Goal: Information Seeking & Learning: Learn about a topic

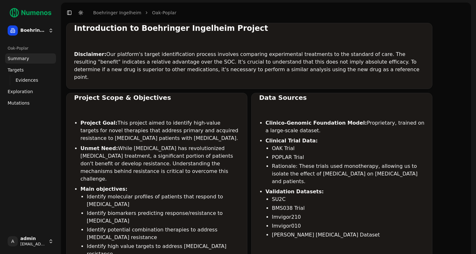
click at [23, 100] on span "Mutations" at bounding box center [19, 103] width 22 height 6
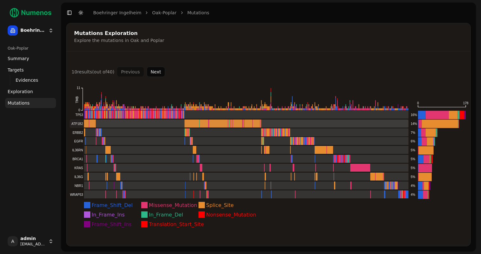
click at [85, 124] on rect at bounding box center [239, 124] width 339 height 8
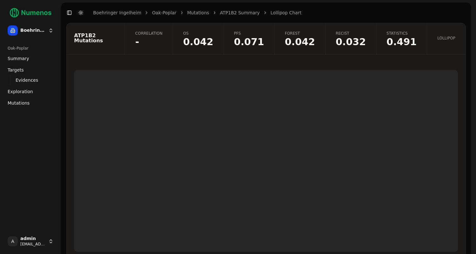
click at [172, 36] on link "Correlation -" at bounding box center [149, 38] width 48 height 31
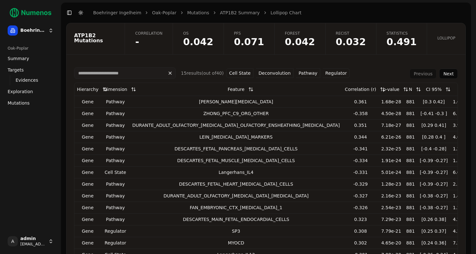
click at [448, 44] on link "Lollipop" at bounding box center [446, 38] width 39 height 31
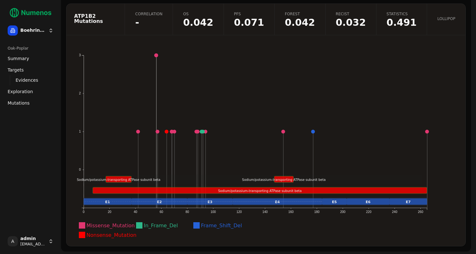
click at [163, 21] on span "-" at bounding box center [148, 23] width 27 height 10
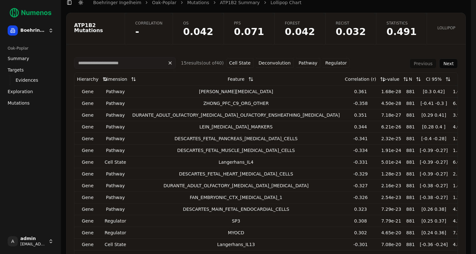
scroll to position [8, 0]
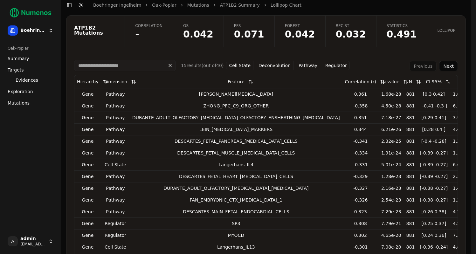
click at [248, 66] on button "Cell State" at bounding box center [239, 66] width 27 height 10
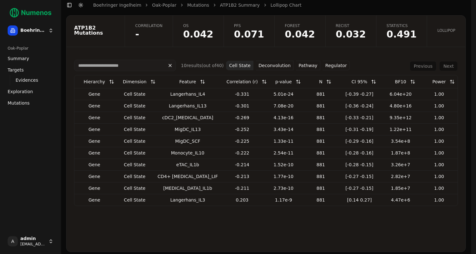
click at [300, 66] on button "Pathway" at bounding box center [308, 66] width 24 height 10
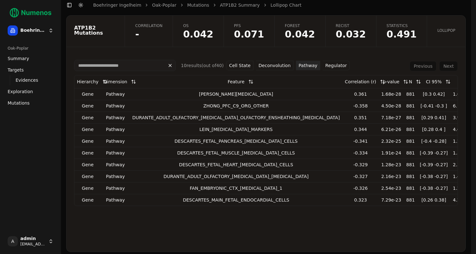
click at [329, 66] on button "Regulator" at bounding box center [336, 66] width 27 height 10
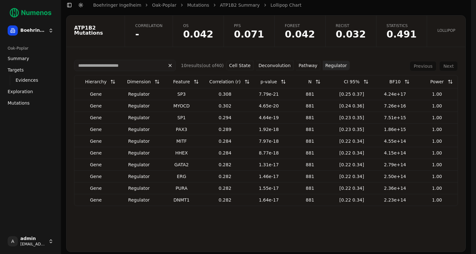
click at [213, 33] on span "0.042" at bounding box center [198, 35] width 30 height 10
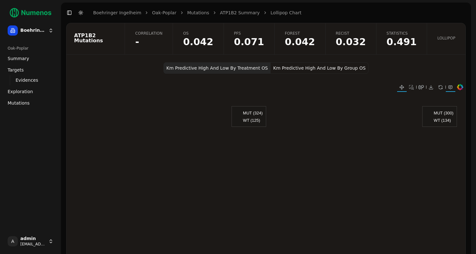
click at [307, 67] on button "Km Predictive High And Low By Group OS" at bounding box center [320, 67] width 98 height 11
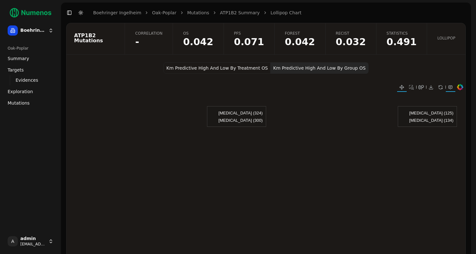
click at [27, 104] on span "Mutations" at bounding box center [19, 103] width 22 height 6
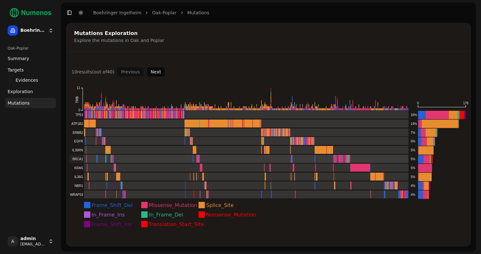
click at [100, 158] on rect at bounding box center [239, 159] width 339 height 8
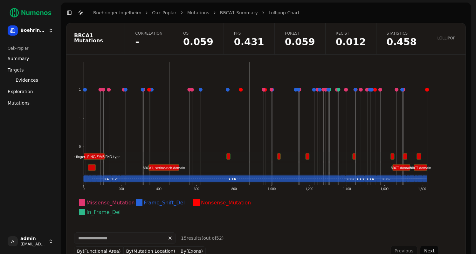
scroll to position [38, 0]
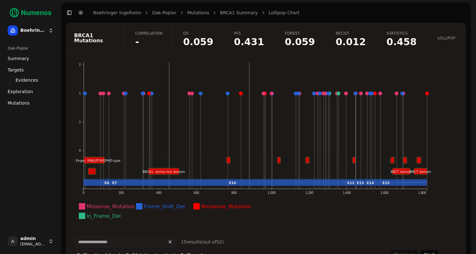
click at [160, 39] on span "-" at bounding box center [148, 42] width 27 height 10
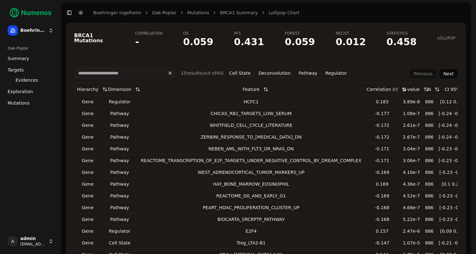
click at [305, 74] on button "Pathway" at bounding box center [308, 73] width 24 height 10
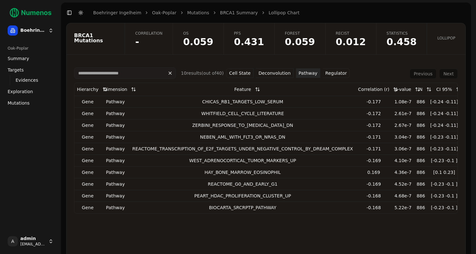
click at [274, 74] on button "Deconvolution" at bounding box center [275, 73] width 38 height 10
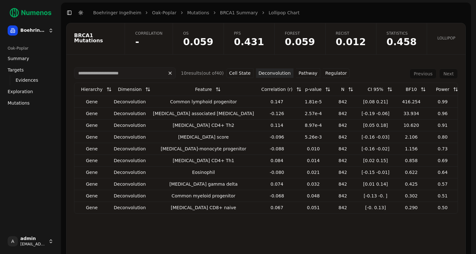
click at [326, 73] on button "Regulator" at bounding box center [336, 73] width 27 height 10
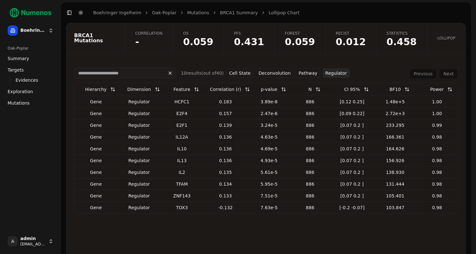
click at [237, 73] on button "Cell State" at bounding box center [239, 73] width 27 height 10
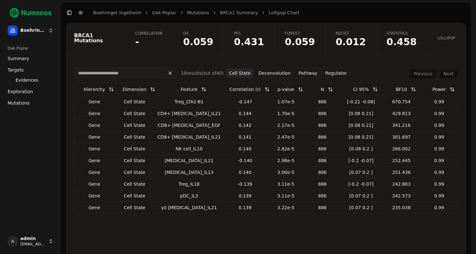
click at [189, 14] on link "Mutations" at bounding box center [198, 13] width 22 height 6
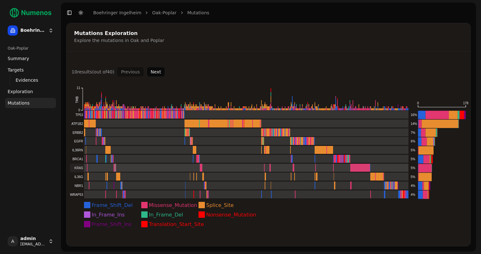
click at [106, 169] on rect at bounding box center [239, 168] width 339 height 8
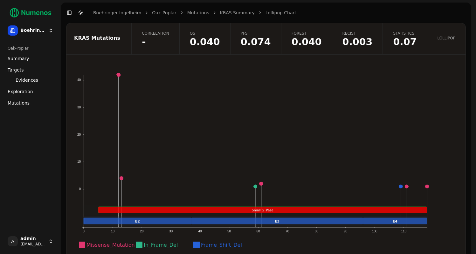
click at [169, 39] on span "-" at bounding box center [155, 42] width 27 height 10
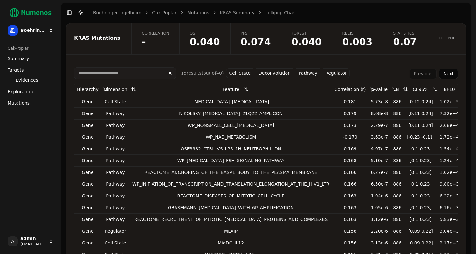
click at [306, 73] on button "Pathway" at bounding box center [308, 73] width 24 height 10
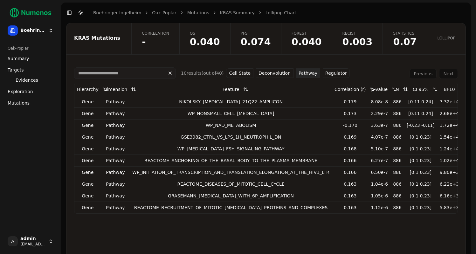
click at [169, 43] on span "-" at bounding box center [155, 42] width 27 height 10
click at [195, 11] on link "Mutations" at bounding box center [198, 13] width 22 height 6
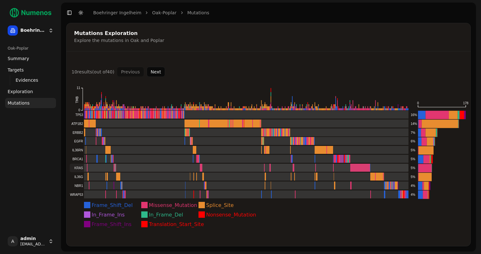
click at [105, 167] on rect at bounding box center [239, 168] width 339 height 8
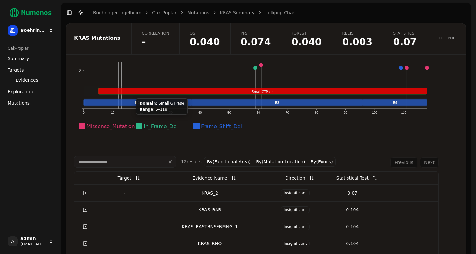
scroll to position [121, 0]
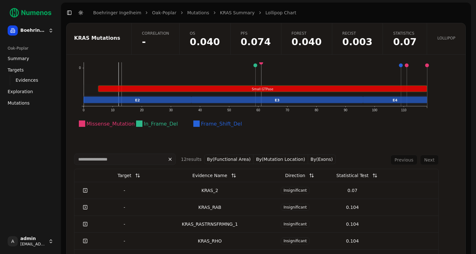
click at [85, 190] on link at bounding box center [85, 190] width 13 height 11
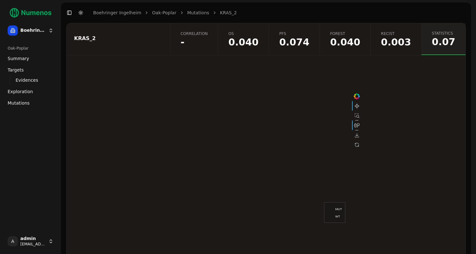
click at [208, 45] on span "-" at bounding box center [194, 43] width 27 height 10
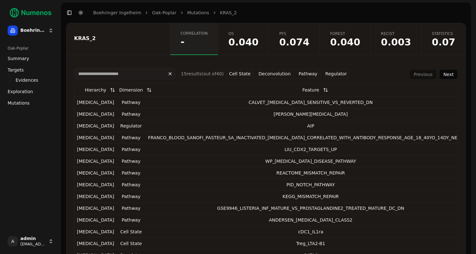
click at [303, 74] on button "Pathway" at bounding box center [308, 74] width 24 height 10
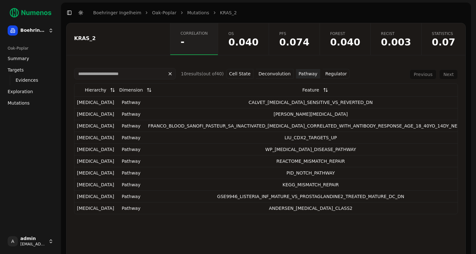
click at [334, 76] on button "Regulator" at bounding box center [336, 74] width 27 height 10
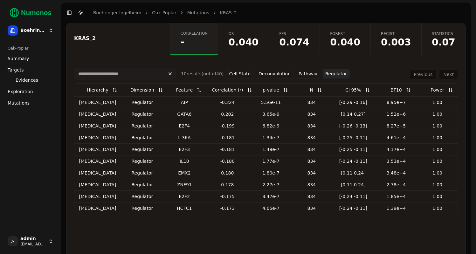
click at [253, 139] on div "1.34e-7" at bounding box center [271, 138] width 37 height 6
click at [245, 75] on button "Cell State" at bounding box center [239, 74] width 27 height 10
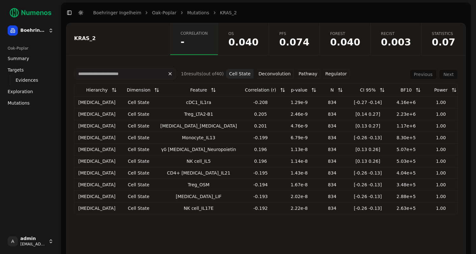
click at [310, 74] on button "Pathway" at bounding box center [308, 74] width 24 height 10
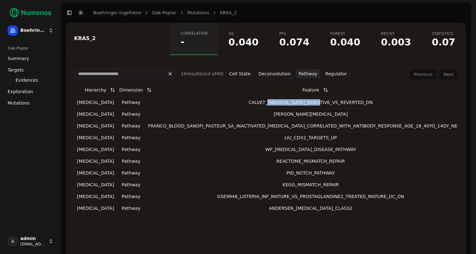
drag, startPoint x: 255, startPoint y: 102, endPoint x: 305, endPoint y: 101, distance: 49.9
click at [305, 101] on div "CALVET_[MEDICAL_DATA]_SENSITIVE_VS_REVERTED_DN" at bounding box center [310, 102] width 325 height 6
copy div "[MEDICAL_DATA]_SENSITIVE"
click at [135, 57] on div "KRAS_2 Correlation - OS 0.040 PFS 0.074 Forest 0.040 Recist 0.003 Statistics 0.…" at bounding box center [266, 142] width 400 height 238
click at [29, 103] on link "Mutations" at bounding box center [30, 103] width 51 height 10
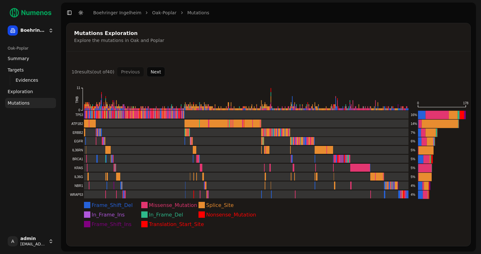
click at [154, 74] on button "Next" at bounding box center [156, 72] width 19 height 10
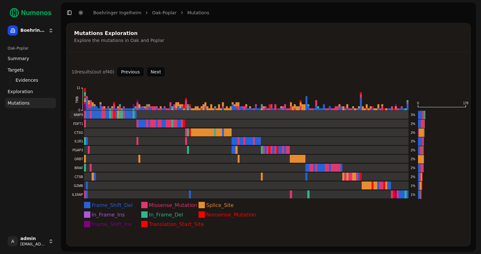
click at [125, 113] on rect at bounding box center [239, 115] width 339 height 8
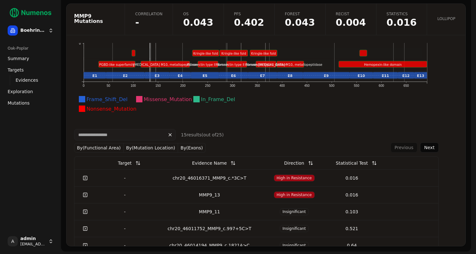
scroll to position [125, 0]
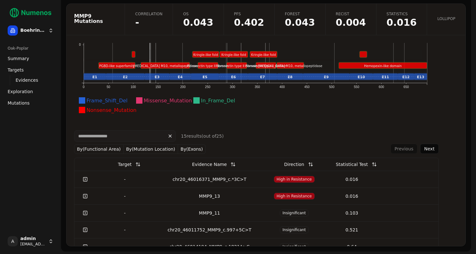
click at [230, 180] on div "chr20_46016371_MMP9_c.*3C>T" at bounding box center [209, 179] width 107 height 6
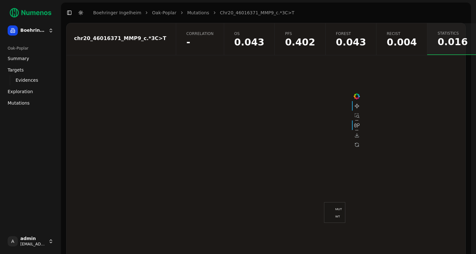
click at [214, 43] on span "-" at bounding box center [199, 43] width 27 height 10
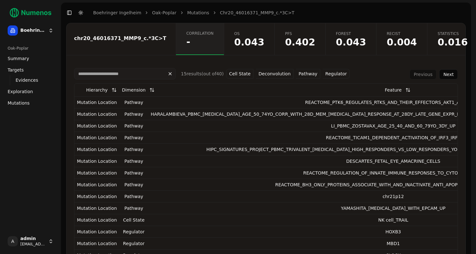
click at [302, 74] on button "Pathway" at bounding box center [308, 74] width 24 height 10
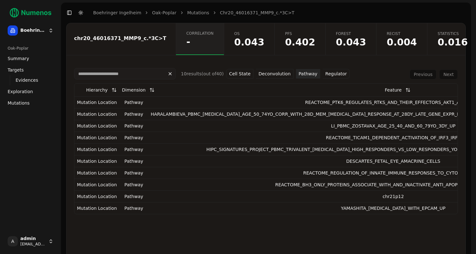
click at [302, 74] on button "Pathway" at bounding box center [308, 74] width 24 height 10
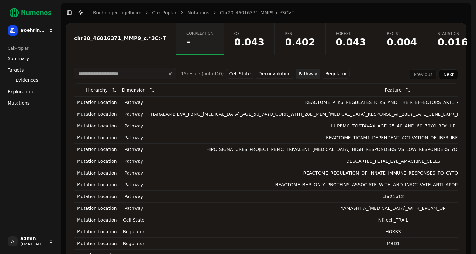
click at [302, 74] on button "Pathway" at bounding box center [308, 74] width 24 height 10
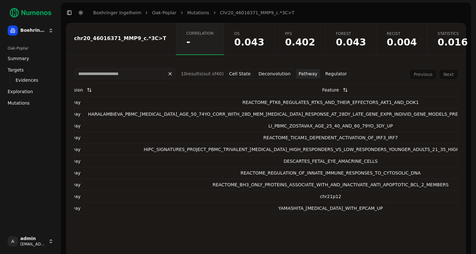
scroll to position [0, 63]
click at [207, 44] on span "-" at bounding box center [199, 42] width 27 height 10
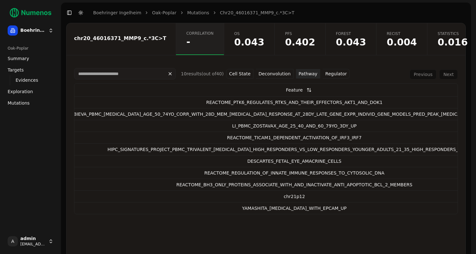
scroll to position [0, 135]
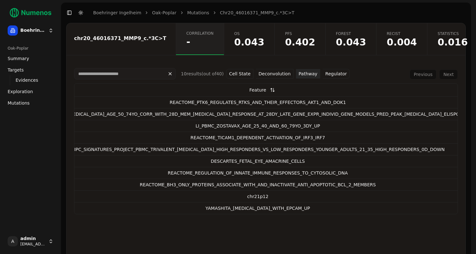
click at [236, 103] on div "REACTOME_PTK6_REGULATES_RTKS_AND_THEIR_EFFECTORS_AKT1_AND_DOK1" at bounding box center [257, 102] width 485 height 6
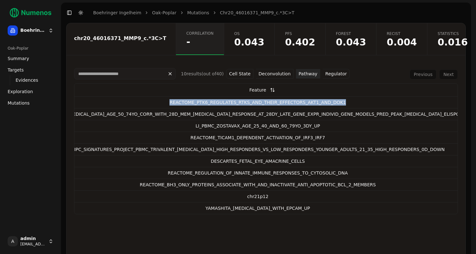
click at [236, 103] on div "REACTOME_PTK6_REGULATES_RTKS_AND_THEIR_EFFECTORS_AKT1_AND_DOK1" at bounding box center [257, 102] width 485 height 6
